Goal: Transaction & Acquisition: Purchase product/service

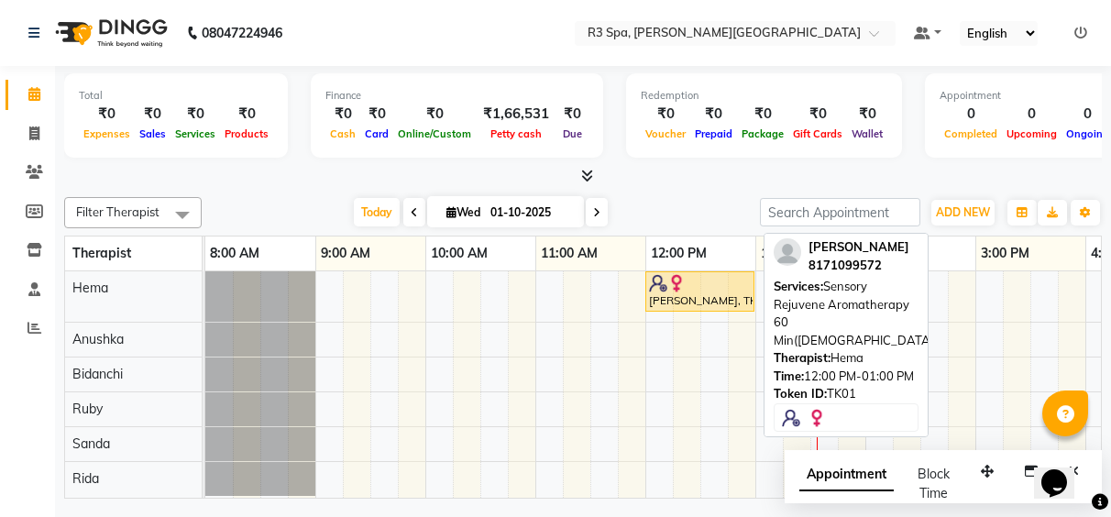
click at [719, 295] on div "[PERSON_NAME], TK01, 12:00 PM-01:00 PM, Sensory Rejuvene Aromatherapy 60 Min([D…" at bounding box center [699, 291] width 105 height 35
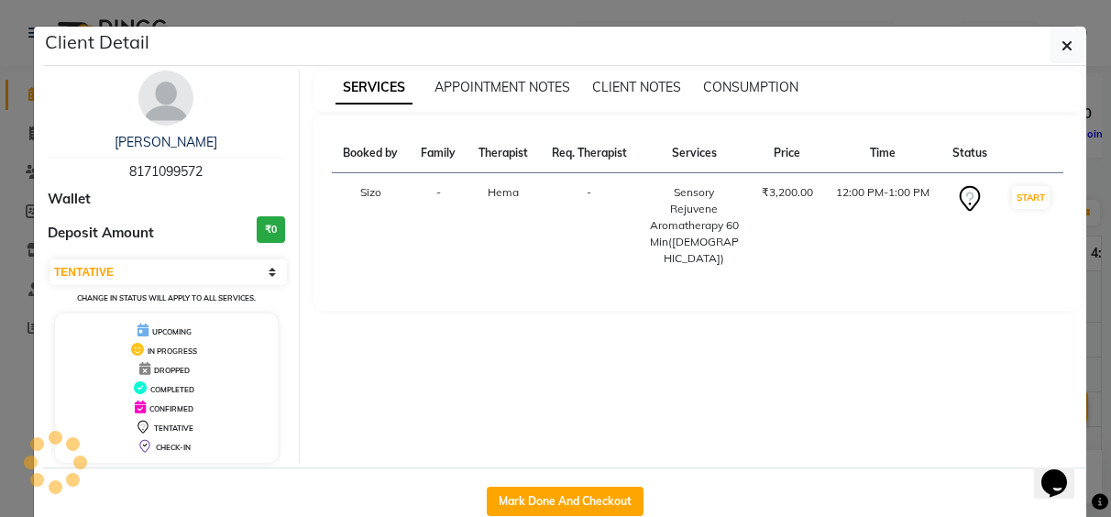
select select "1"
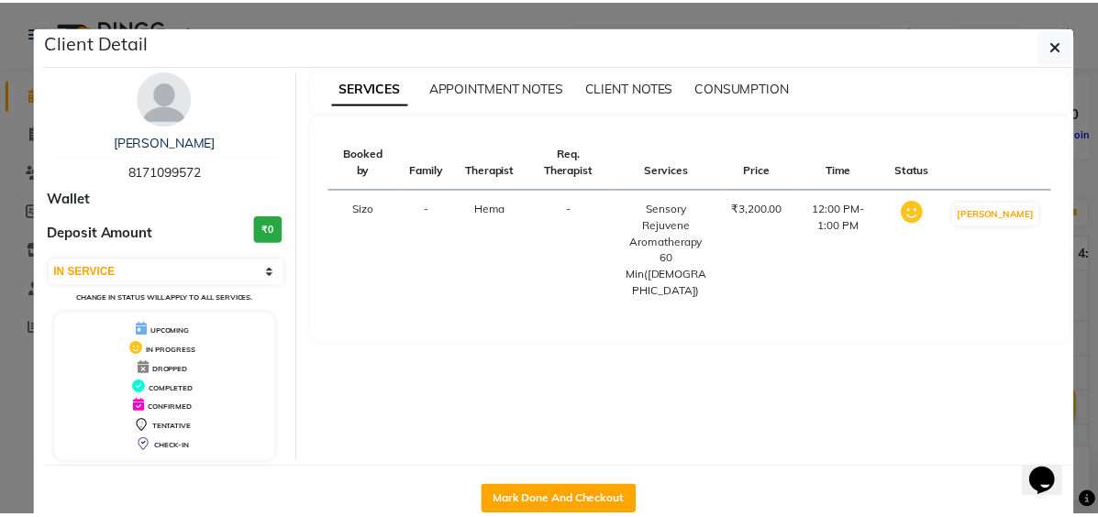
scroll to position [44, 0]
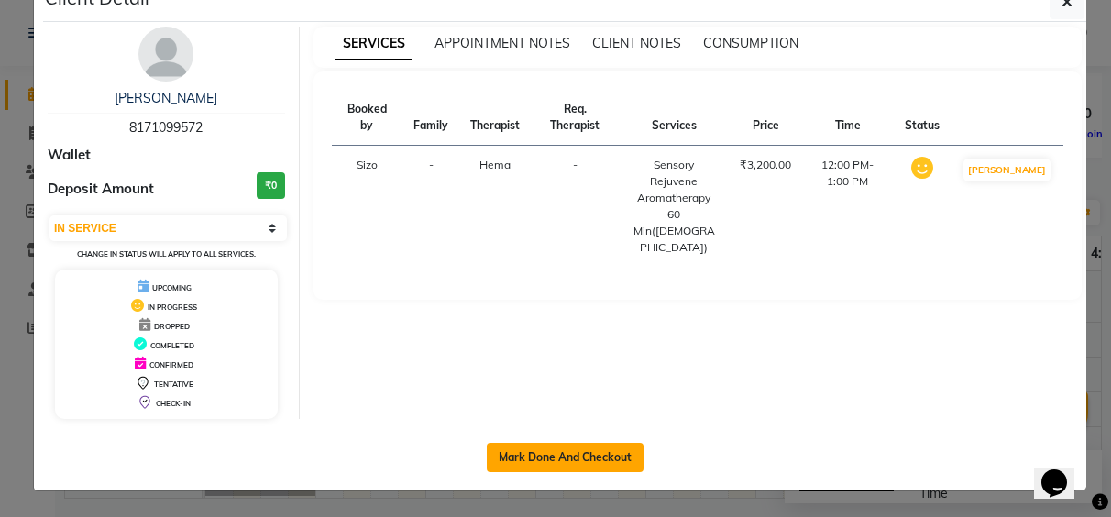
click at [584, 453] on button "Mark Done And Checkout" at bounding box center [565, 457] width 157 height 29
select select "service"
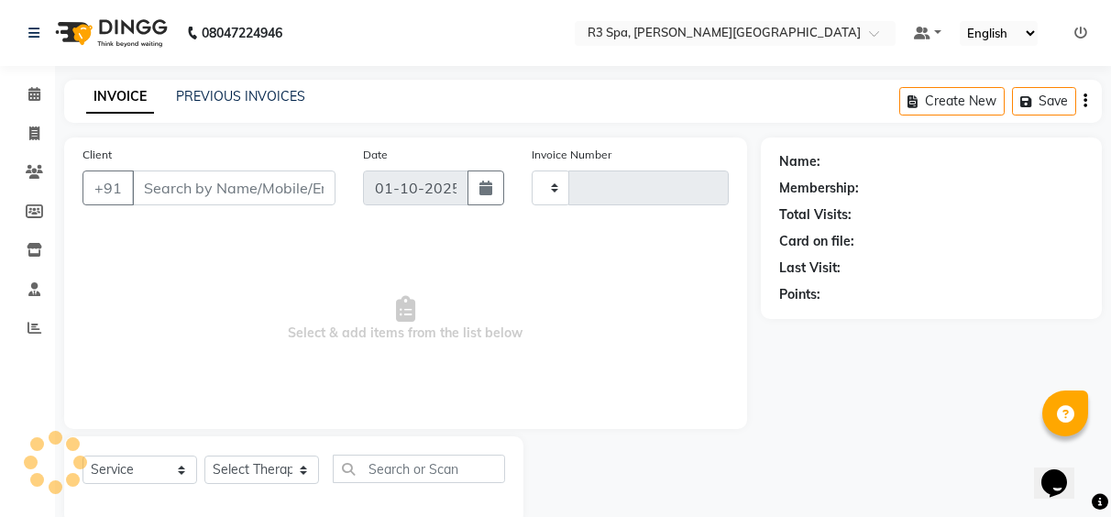
type input "0539"
select select "7789"
type input "81******72"
select select "70215"
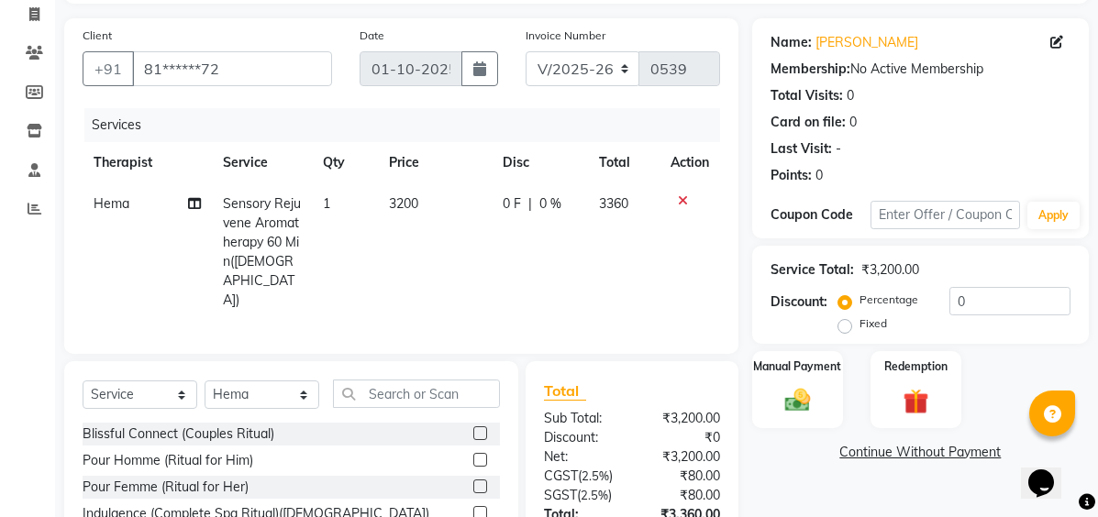
scroll to position [237, 0]
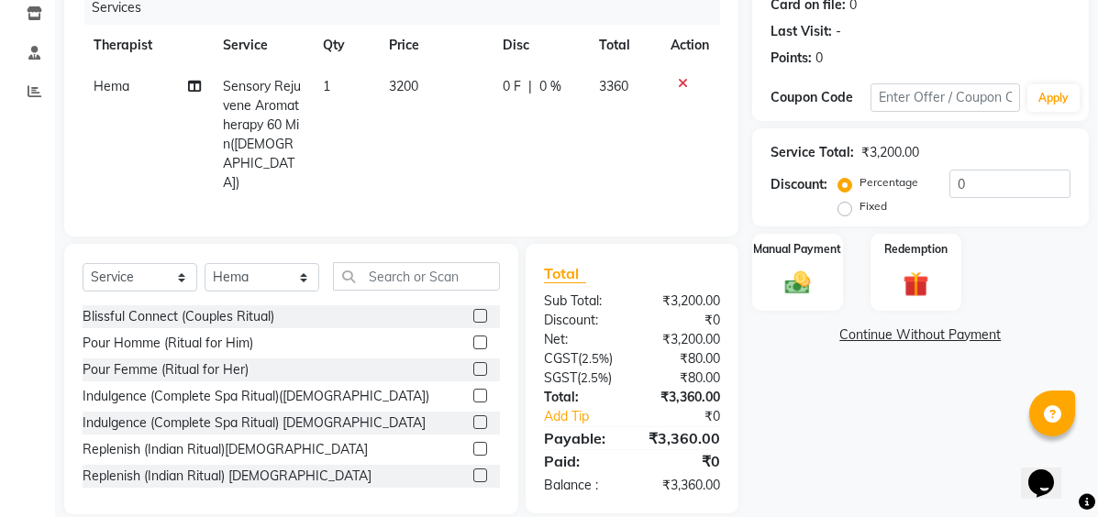
click at [946, 369] on div "Name: [PERSON_NAME] Membership: No Active Membership Total Visits: 0 Card on fi…" at bounding box center [927, 208] width 350 height 614
click at [786, 260] on div "Manual Payment" at bounding box center [797, 272] width 94 height 80
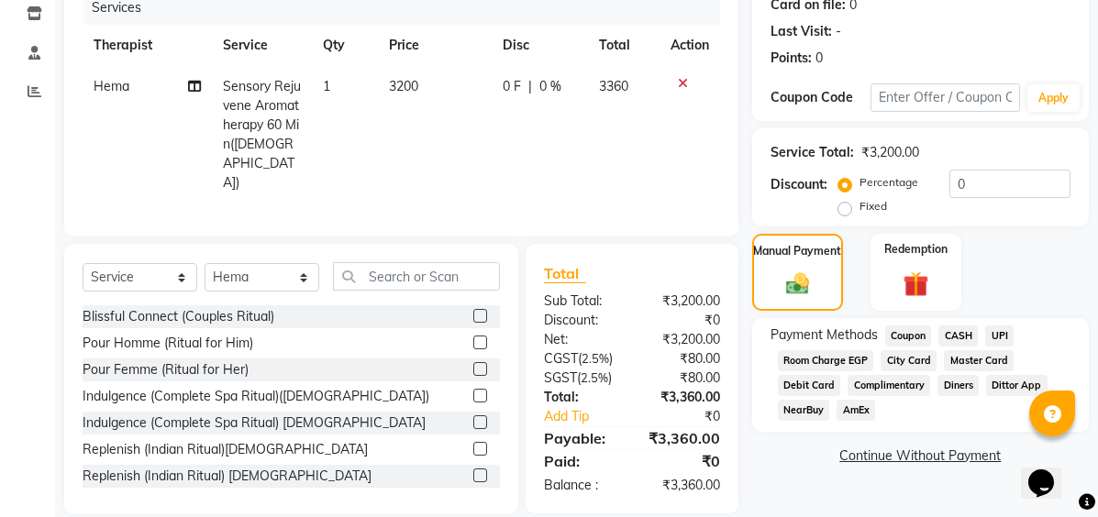
click at [838, 361] on span "Room Charge EGP" at bounding box center [826, 360] width 96 height 21
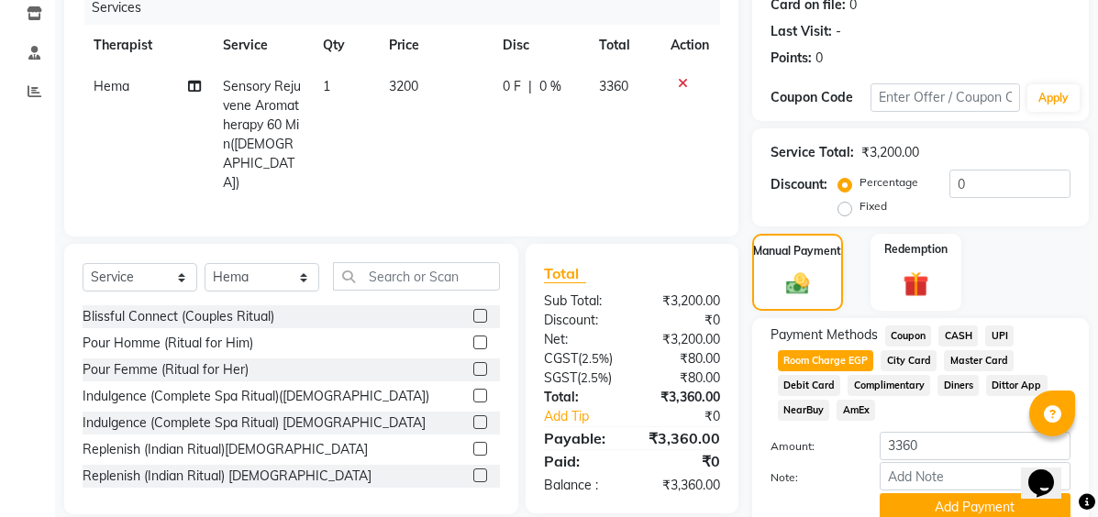
scroll to position [314, 0]
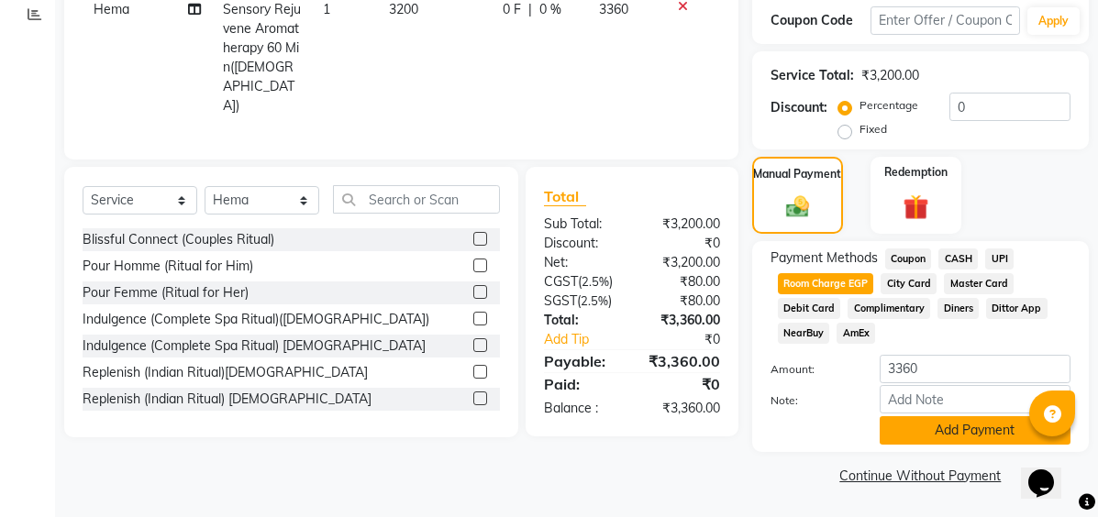
click at [968, 432] on button "Add Payment" at bounding box center [974, 430] width 191 height 28
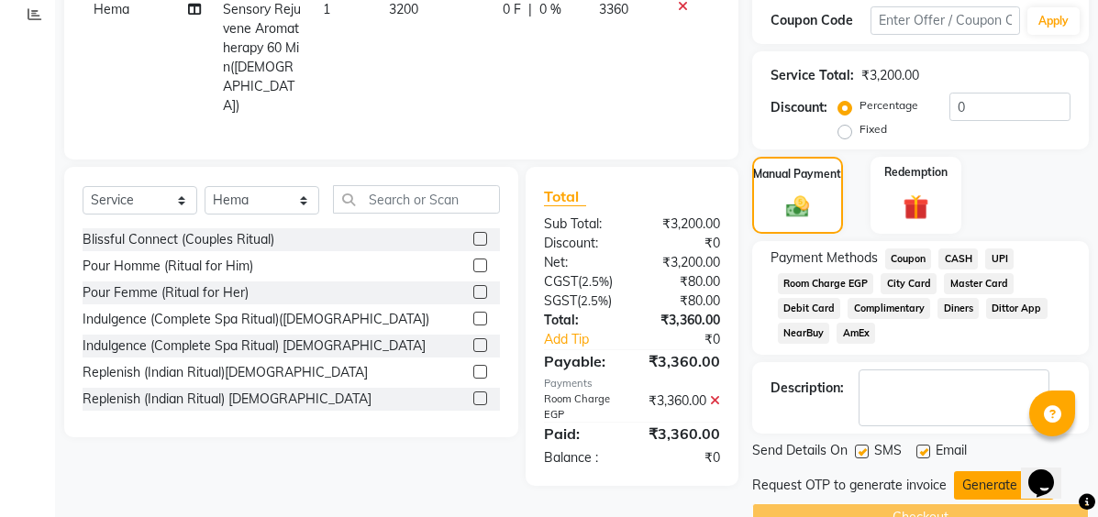
click at [979, 476] on button "Generate OTP" at bounding box center [1004, 485] width 100 height 28
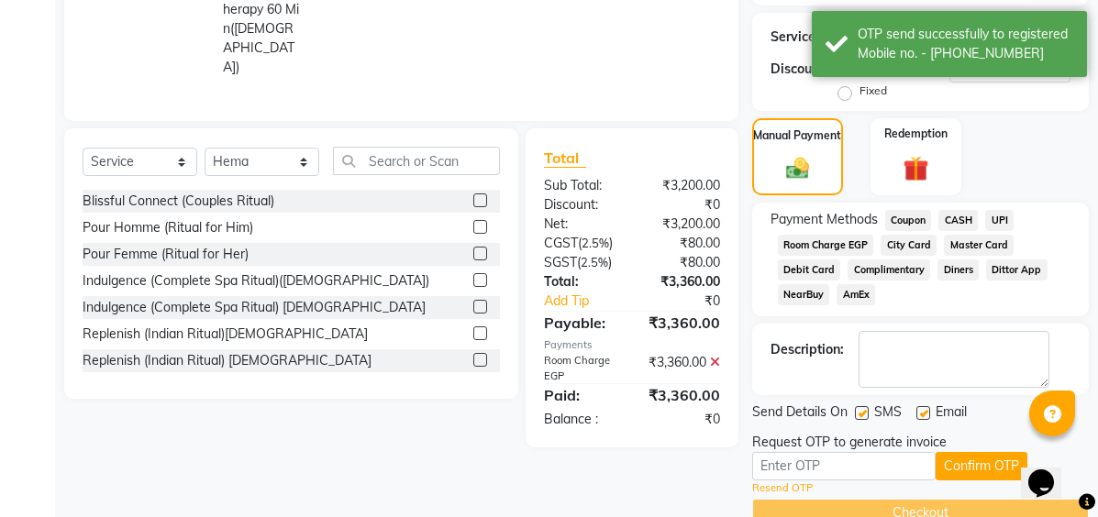
scroll to position [390, 0]
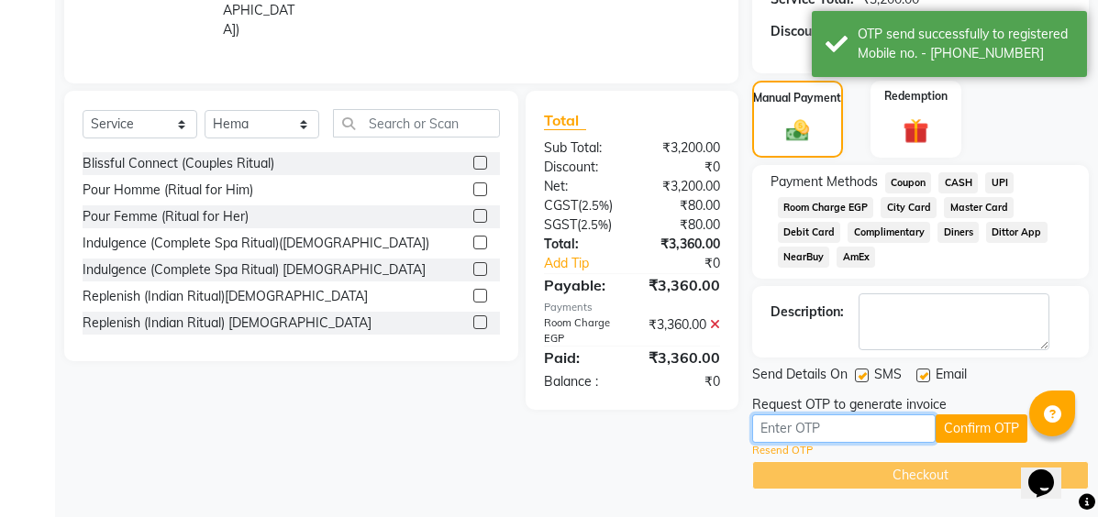
click at [852, 430] on input "text" at bounding box center [843, 429] width 183 height 28
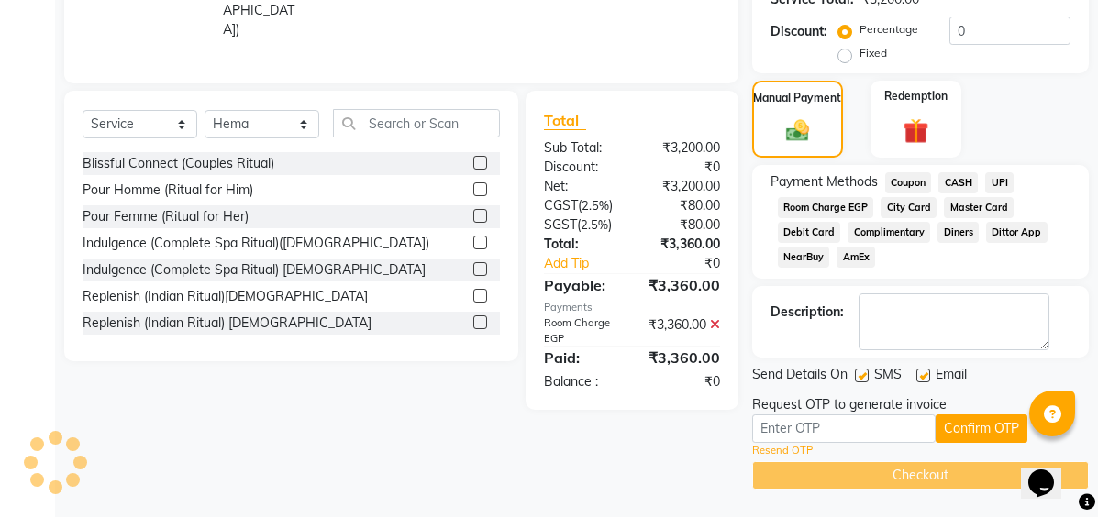
click at [787, 448] on link "Resend OTP" at bounding box center [782, 451] width 61 height 16
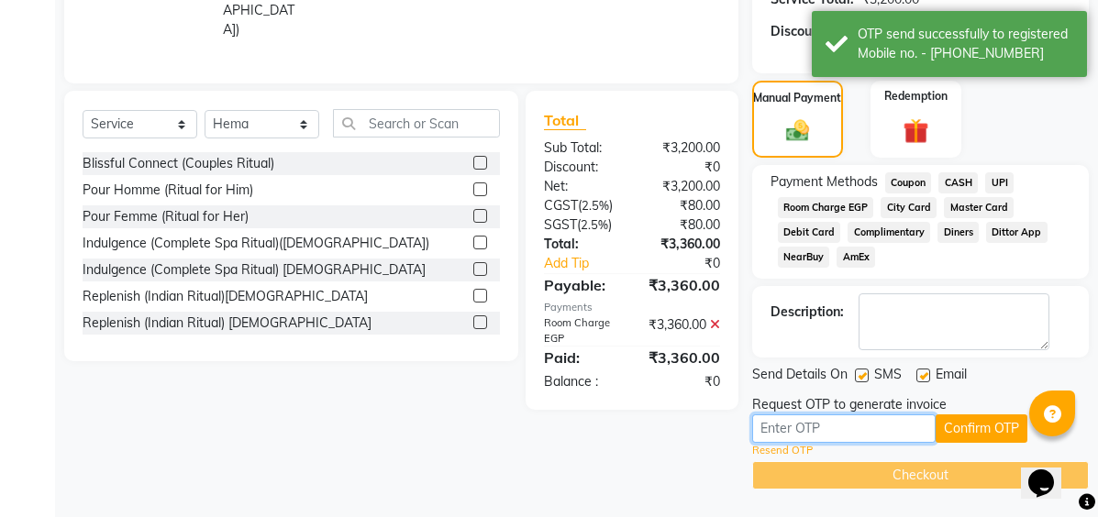
click at [788, 426] on input "text" at bounding box center [843, 429] width 183 height 28
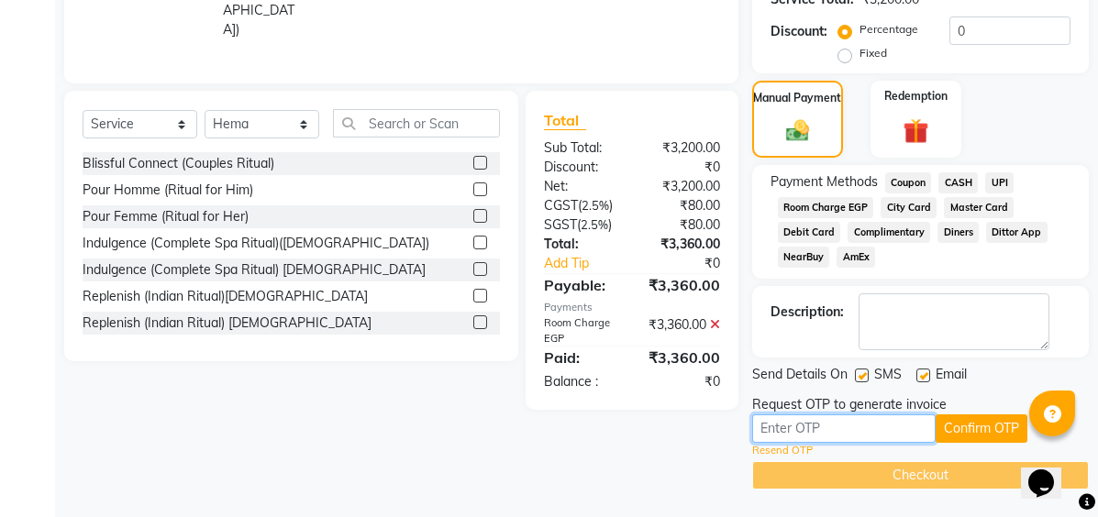
click at [786, 427] on input "text" at bounding box center [843, 429] width 183 height 28
type input "1209"
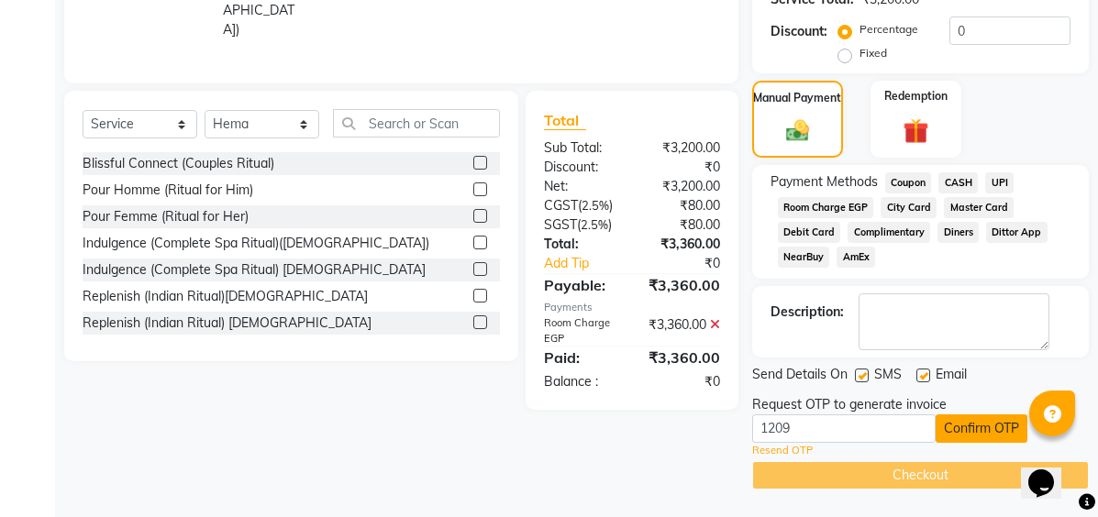
drag, startPoint x: 1000, startPoint y: 417, endPoint x: 990, endPoint y: 447, distance: 31.0
click at [1000, 416] on button "Confirm OTP" at bounding box center [981, 429] width 92 height 28
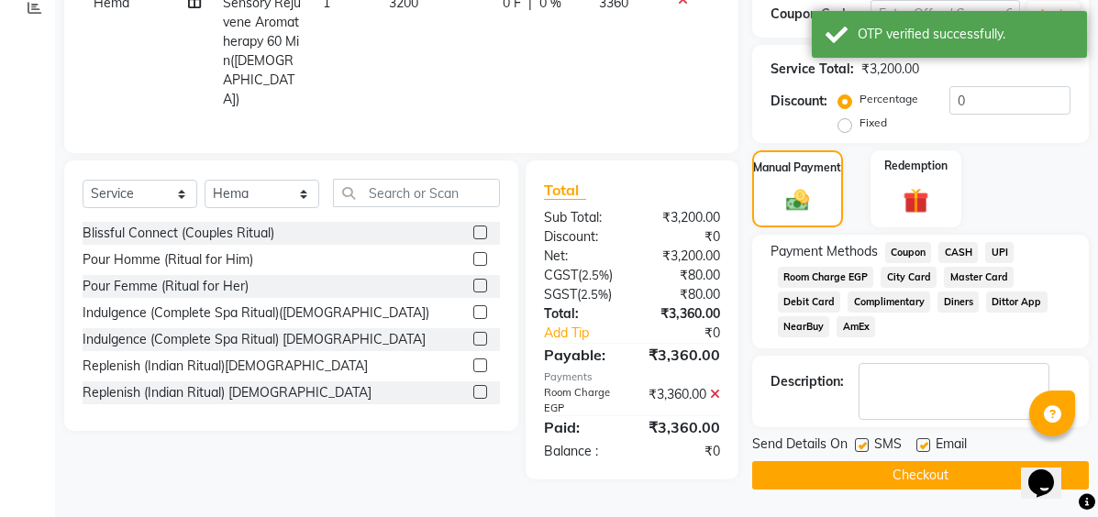
click at [953, 481] on button "Checkout" at bounding box center [920, 475] width 337 height 28
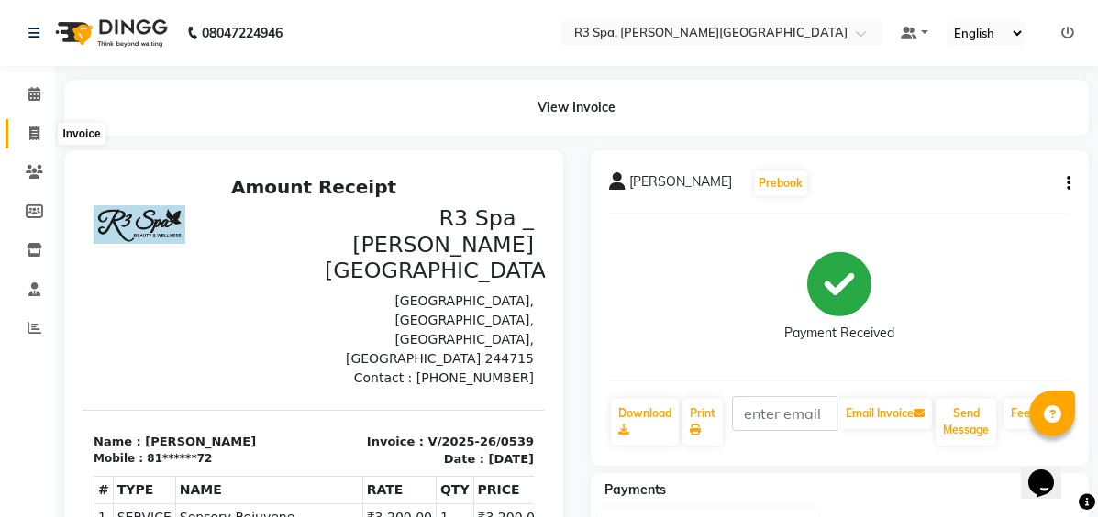
click at [30, 138] on icon at bounding box center [34, 134] width 10 height 14
select select "7789"
select select "service"
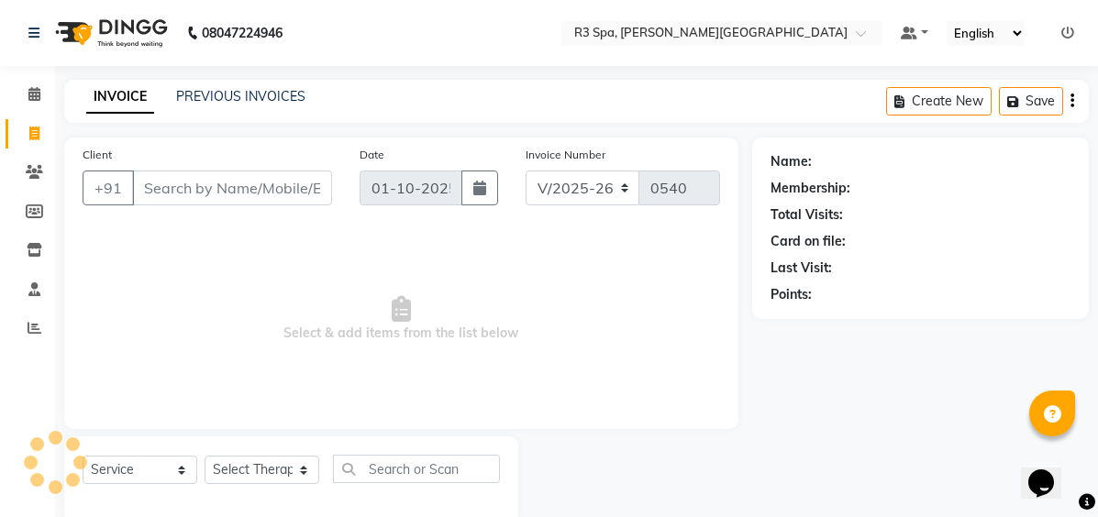
scroll to position [34, 0]
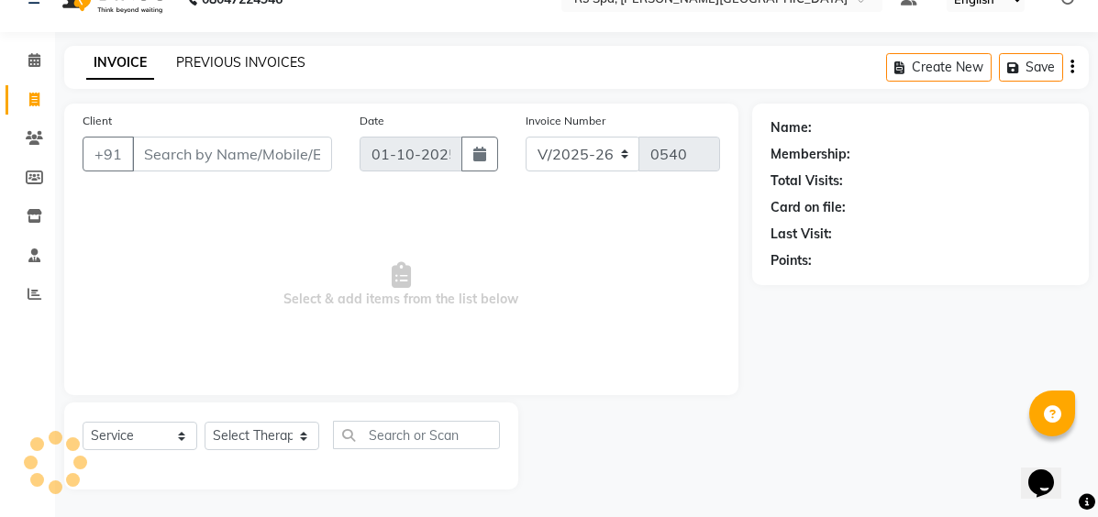
click at [204, 58] on link "PREVIOUS INVOICES" at bounding box center [240, 62] width 129 height 17
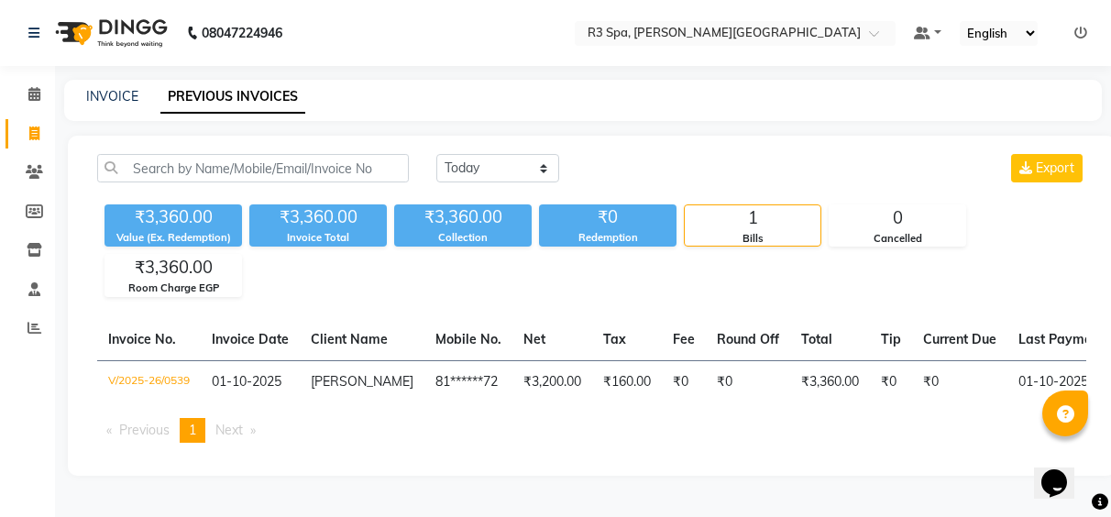
select select "service"
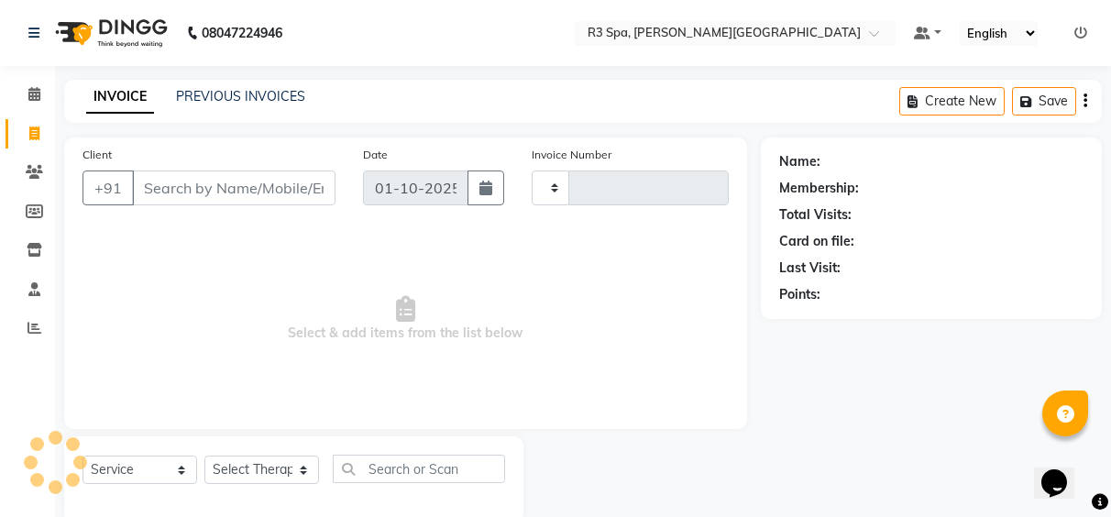
type input "0540"
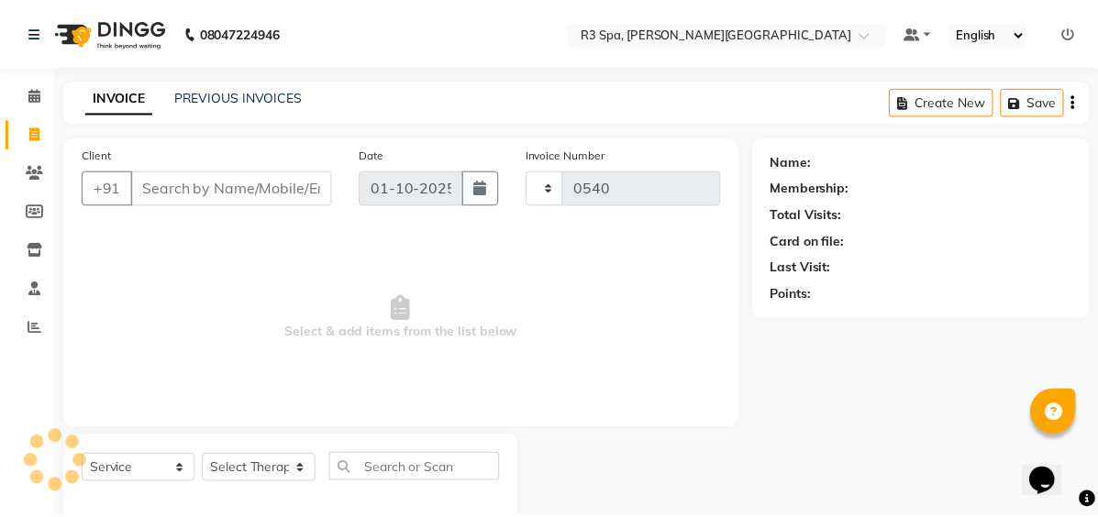
scroll to position [34, 0]
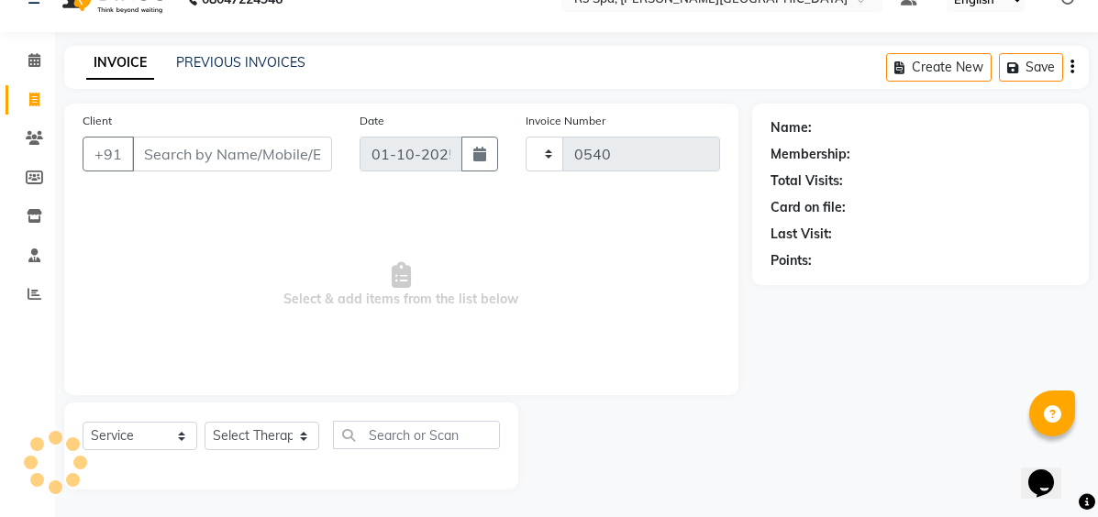
select select "7789"
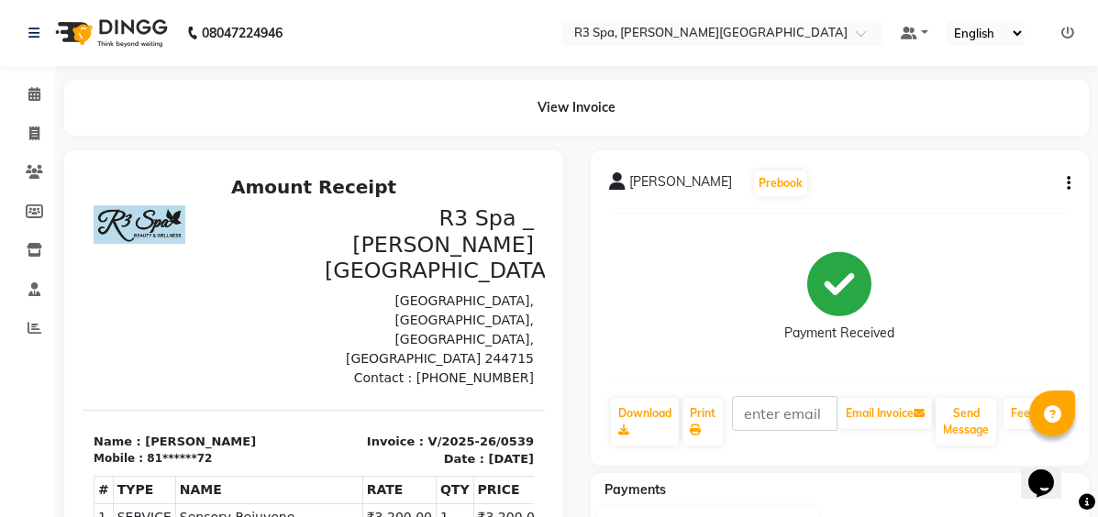
select select "7789"
select select "service"
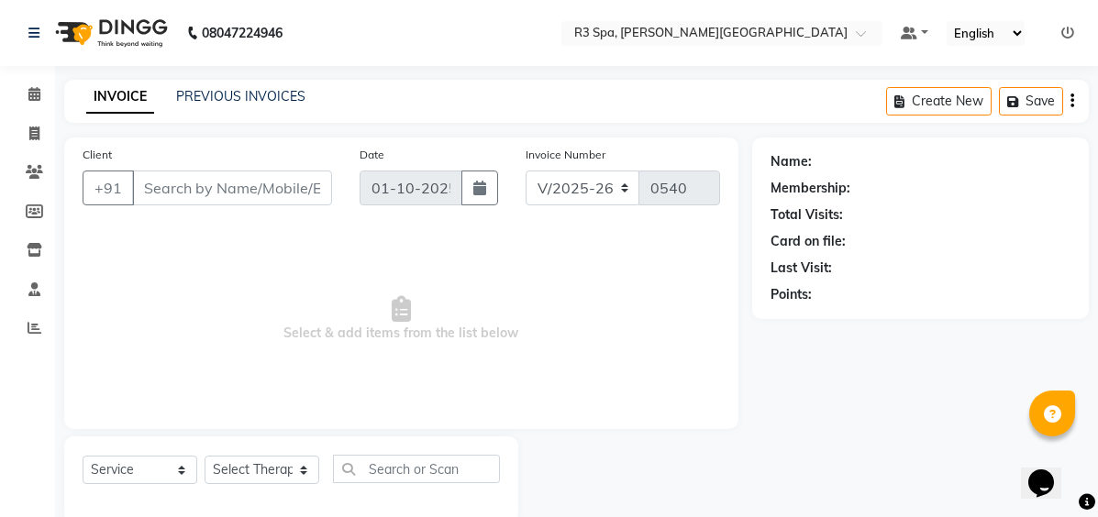
scroll to position [34, 0]
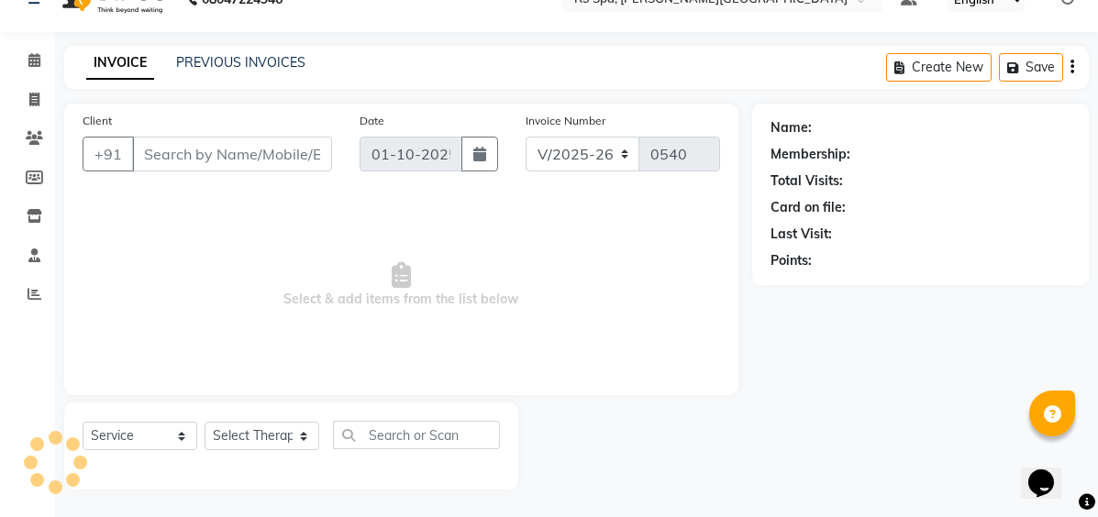
type input "81******72"
select select "70215"
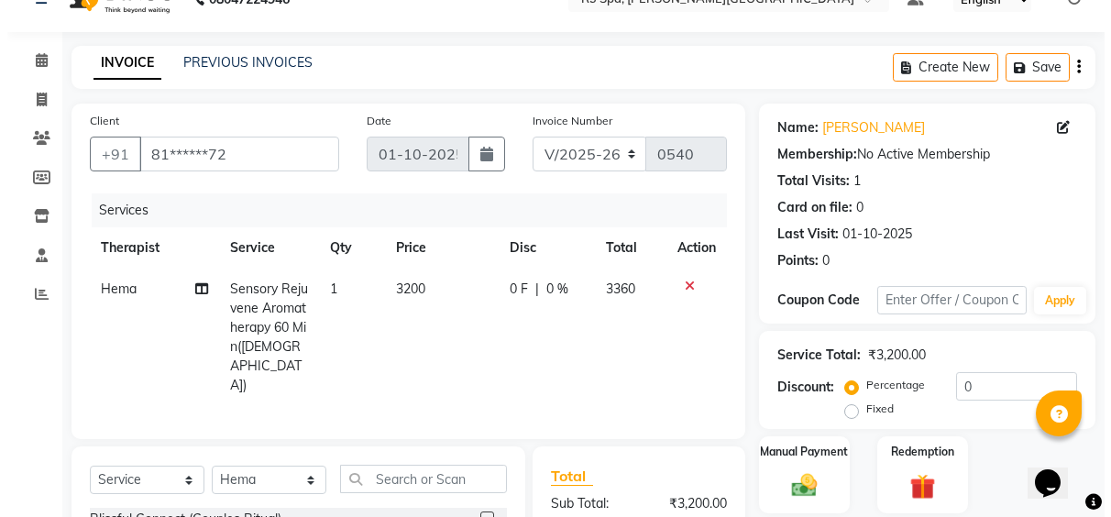
scroll to position [0, 0]
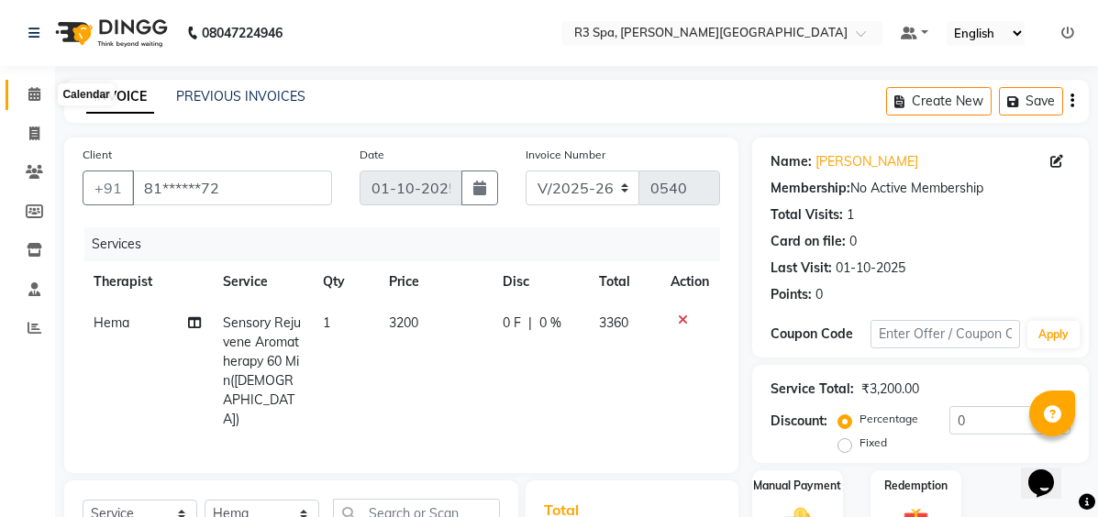
click at [44, 94] on span at bounding box center [34, 94] width 32 height 21
